Goal: Information Seeking & Learning: Learn about a topic

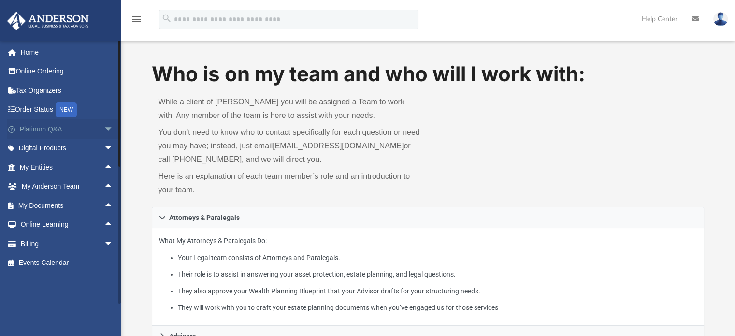
click at [47, 132] on link "Platinum Q&A arrow_drop_down" at bounding box center [67, 128] width 121 height 19
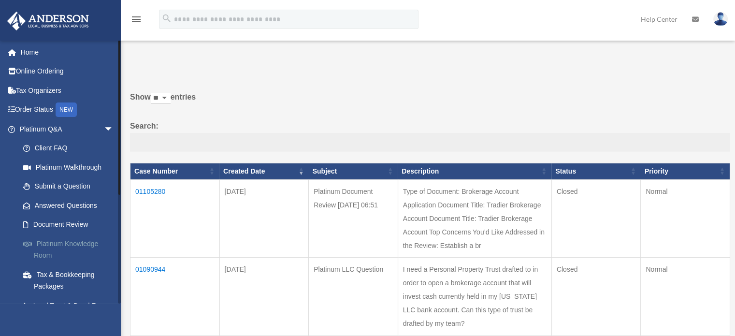
click at [84, 244] on link "Platinum Knowledge Room" at bounding box center [71, 249] width 114 height 31
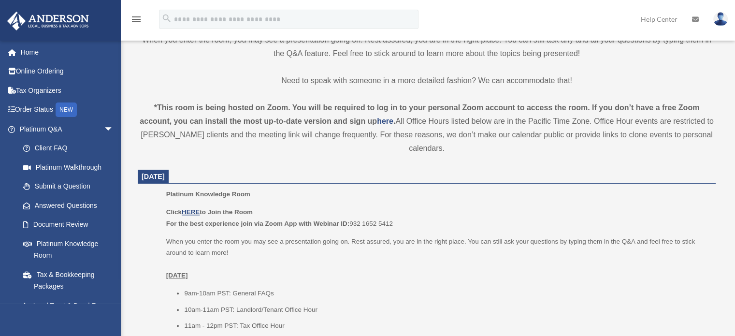
scroll to position [262, 0]
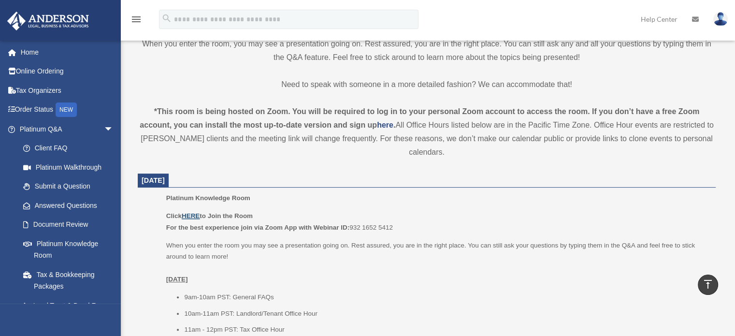
click at [193, 215] on u "HERE" at bounding box center [191, 215] width 18 height 7
